Goal: Find specific page/section

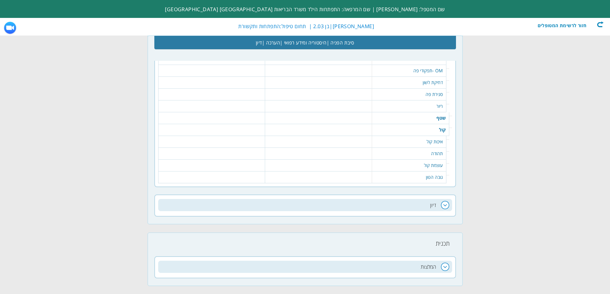
scroll to position [0, -85]
click at [570, 24] on div "חזור לרשימת המטופלים" at bounding box center [567, 24] width 74 height 6
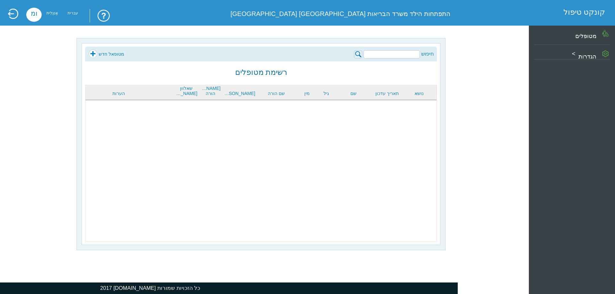
click at [404, 55] on input "search" at bounding box center [391, 54] width 56 height 8
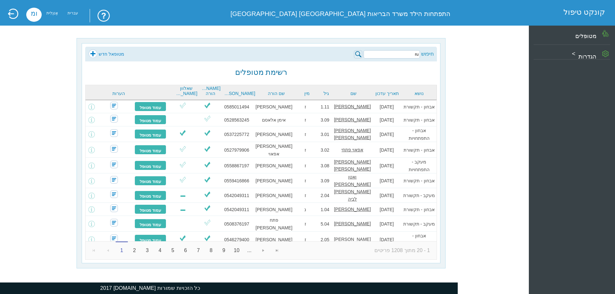
type input "r"
type input "[PERSON_NAME]"
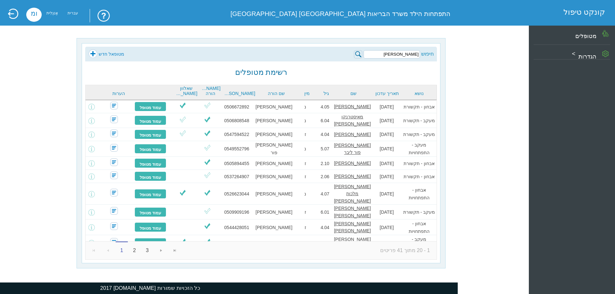
click at [403, 55] on input "[PERSON_NAME]" at bounding box center [391, 54] width 56 height 8
